Goal: Transaction & Acquisition: Subscribe to service/newsletter

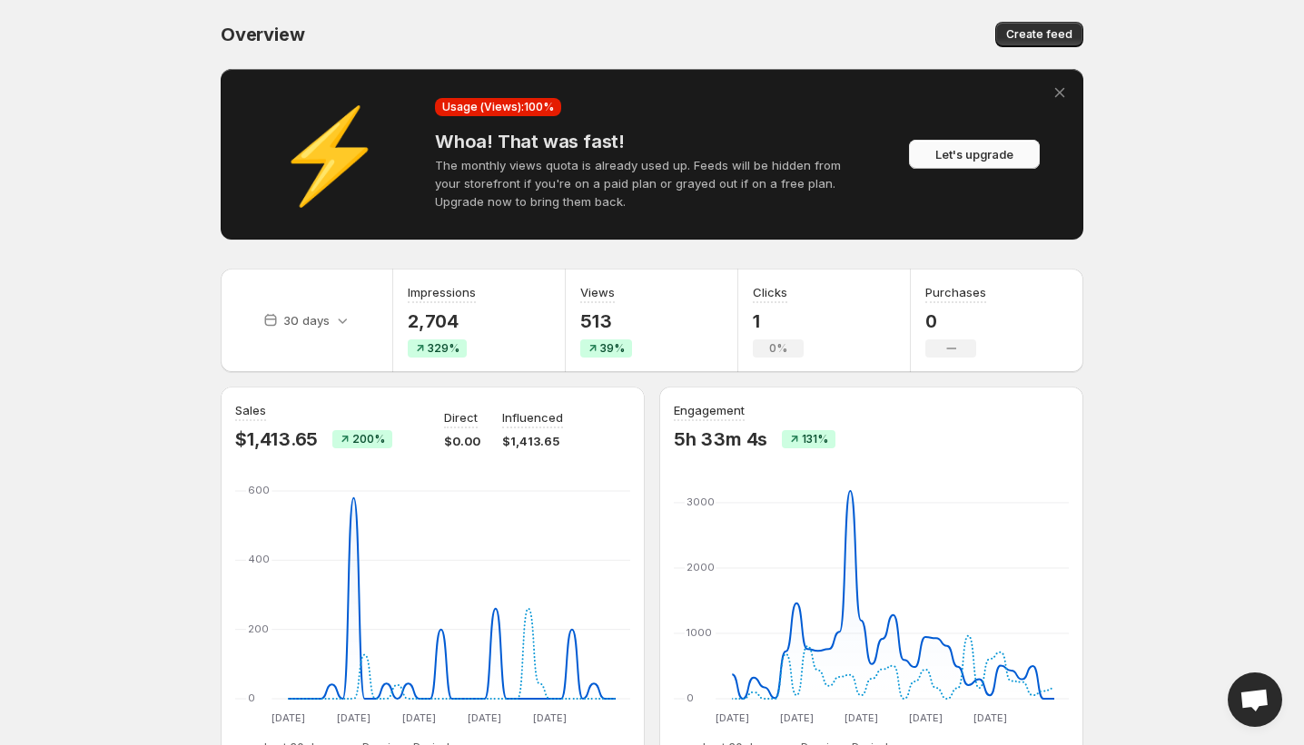
click at [950, 159] on span "Let's upgrade" at bounding box center [974, 154] width 78 height 18
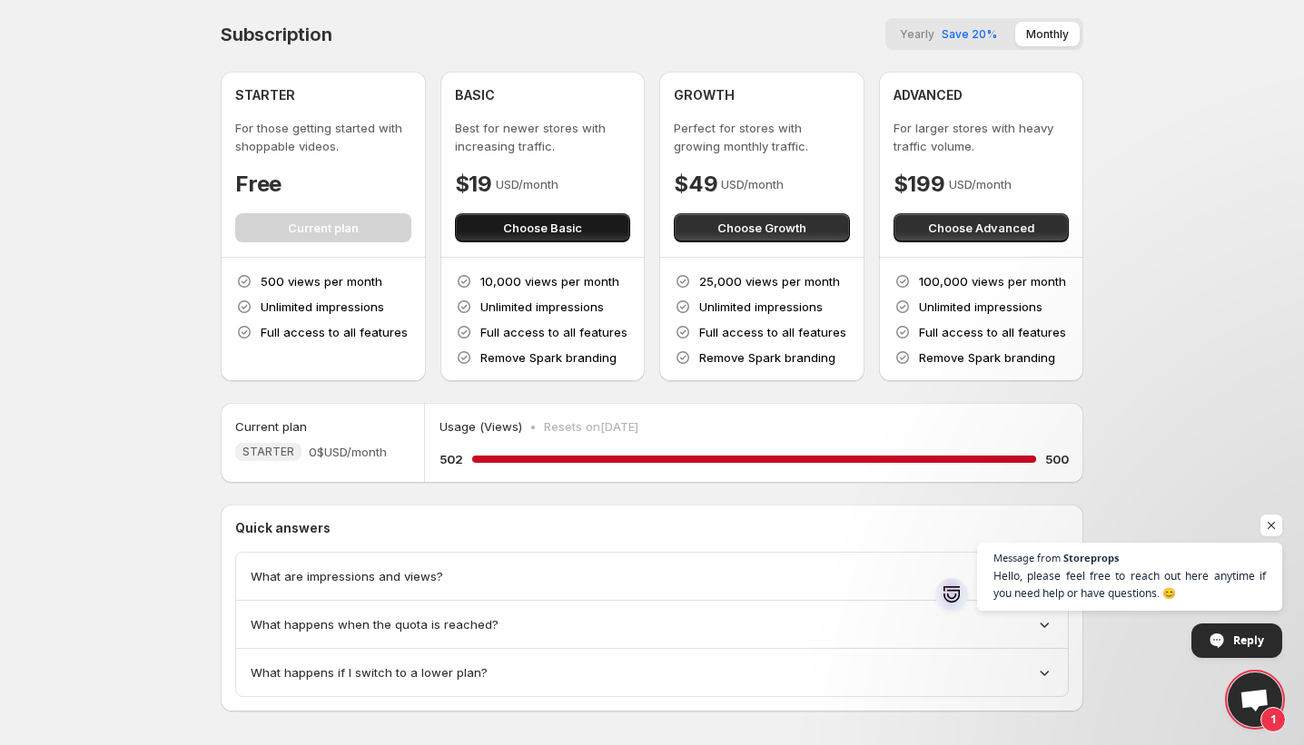
click at [546, 227] on span "Choose Basic" at bounding box center [542, 228] width 79 height 18
